Goal: Task Accomplishment & Management: Complete application form

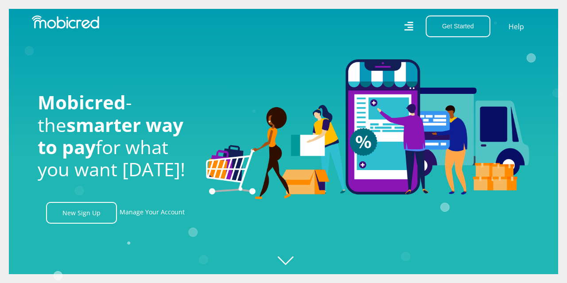
scroll to position [0, 631]
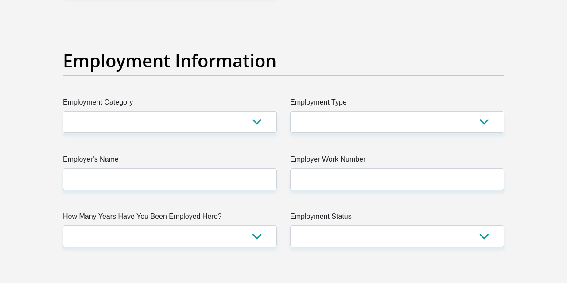
scroll to position [1611, 0]
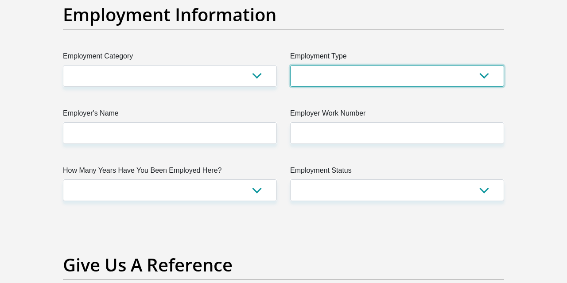
click at [290, 65] on select "College/Lecturer Craft Seller Creative Driver Executive Farmer Forces - Non Com…" at bounding box center [397, 76] width 214 height 22
select select "Vegetable Seller"
click option "Vegetable Seller" at bounding box center [0, 0] width 0 height 0
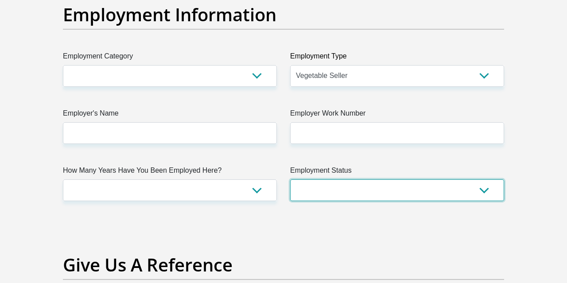
click at [290, 179] on select "Permanent/Full-time Part-time/Casual [DEMOGRAPHIC_DATA] Worker Self-Employed Ho…" at bounding box center [397, 190] width 214 height 22
click at [464, 192] on select "Permanent/Full-time Part-time/Casual [DEMOGRAPHIC_DATA] Worker Self-Employed Ho…" at bounding box center [397, 190] width 214 height 22
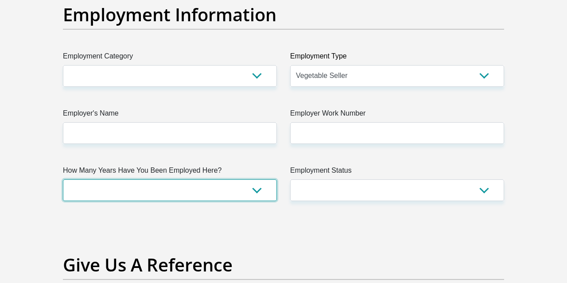
click at [63, 179] on select "less than 1 year 1-3 years 3-5 years 5+ years" at bounding box center [170, 190] width 214 height 22
click at [253, 191] on select "less than 1 year 1-3 years 3-5 years 5+ years" at bounding box center [170, 190] width 214 height 22
select select "24"
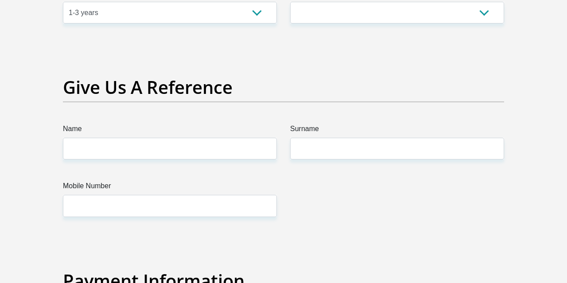
scroll to position [1795, 0]
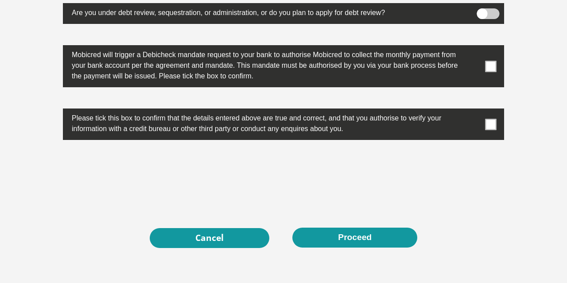
scroll to position [2890, 0]
